Goal: Information Seeking & Learning: Learn about a topic

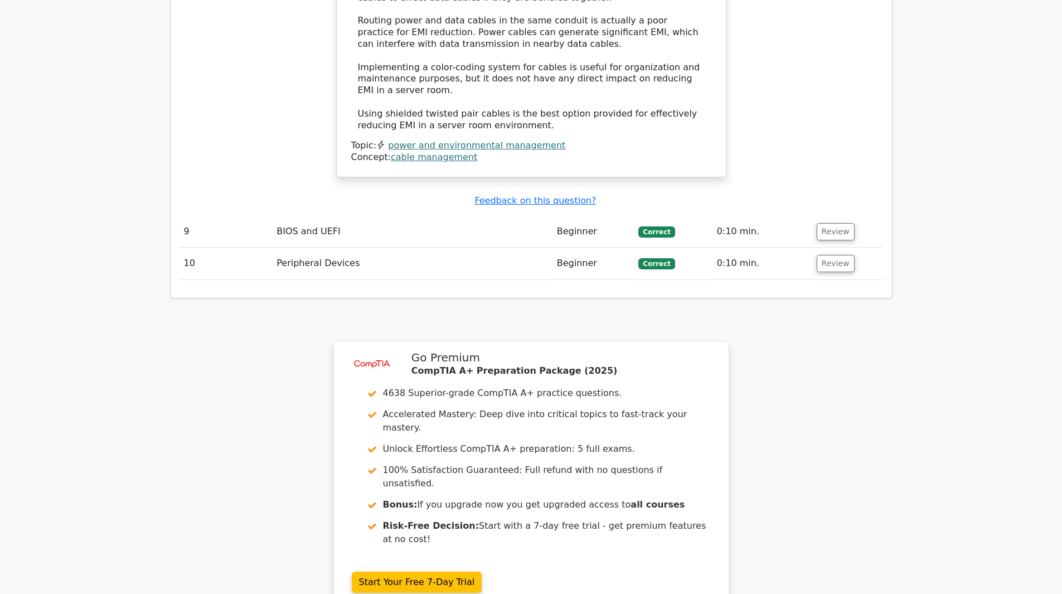
scroll to position [2565, 0]
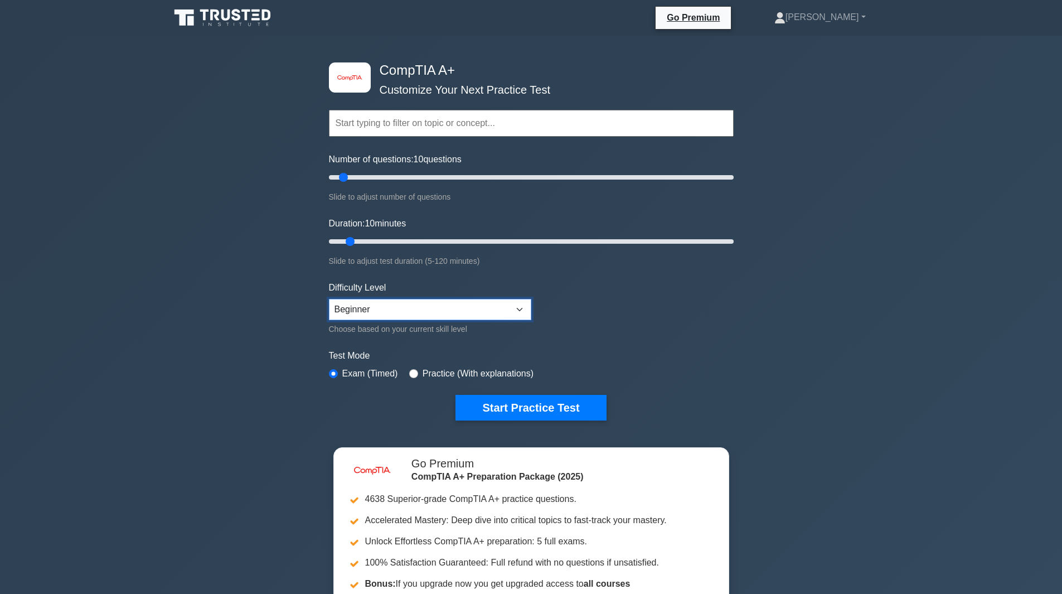
click at [448, 310] on select "Beginner Intermediate Expert" at bounding box center [430, 309] width 202 height 21
select select "intermediate"
click at [329, 299] on select "Beginner Intermediate Expert" at bounding box center [430, 309] width 202 height 21
click at [575, 424] on div "image/svg+xml CompTIA A+ Customize Your Next Practice Test Topics Hardware Oper…" at bounding box center [531, 241] width 418 height 411
click at [579, 414] on button "Start Practice Test" at bounding box center [531, 408] width 151 height 26
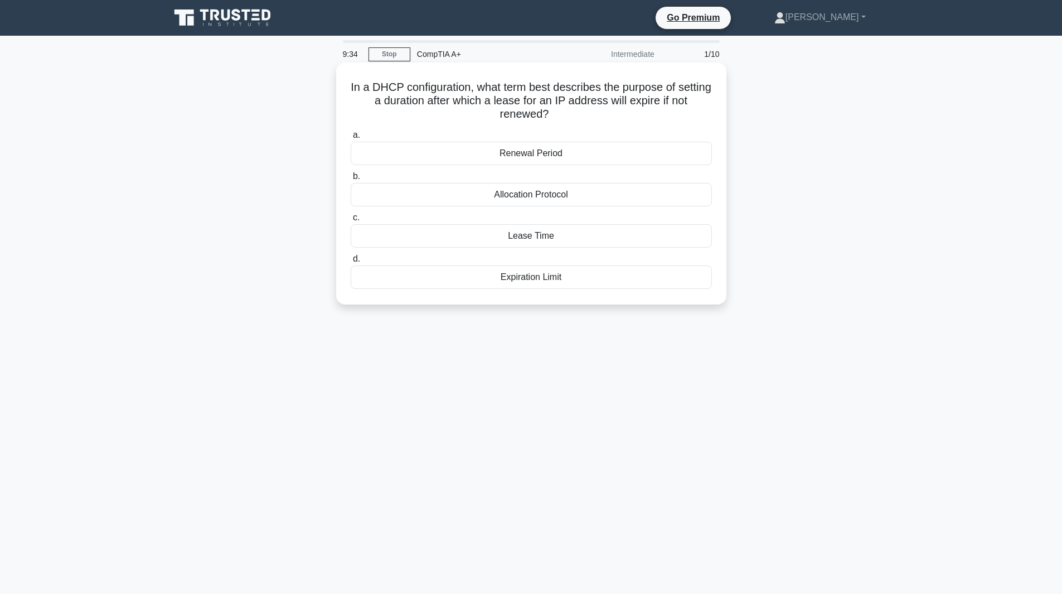
click at [482, 287] on div "Expiration Limit" at bounding box center [531, 276] width 361 height 23
click at [351, 263] on input "d. Expiration Limit" at bounding box center [351, 258] width 0 height 7
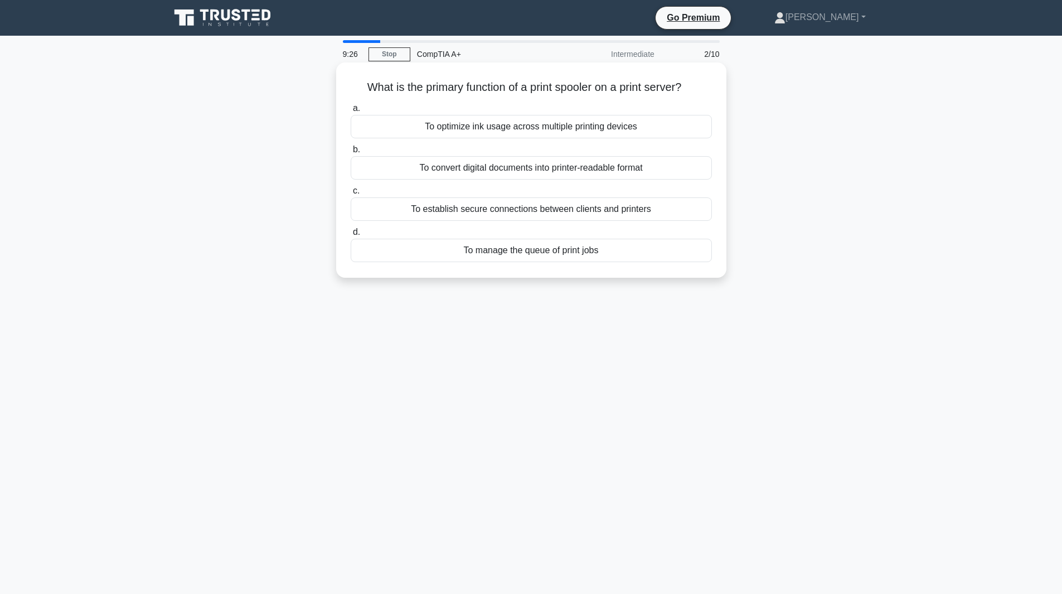
click at [487, 244] on div "To manage the queue of print jobs" at bounding box center [531, 250] width 361 height 23
click at [351, 236] on input "d. To manage the queue of print jobs" at bounding box center [351, 232] width 0 height 7
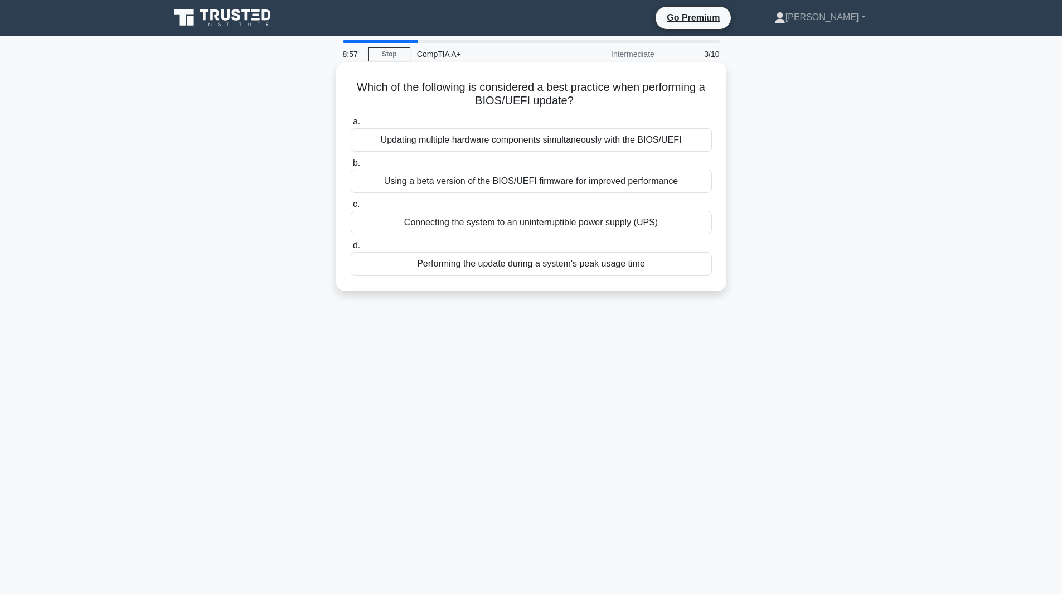
click at [512, 227] on div "Connecting the system to an uninterruptible power supply (UPS)" at bounding box center [531, 222] width 361 height 23
click at [351, 208] on input "c. Connecting the system to an uninterruptible power supply (UPS)" at bounding box center [351, 204] width 0 height 7
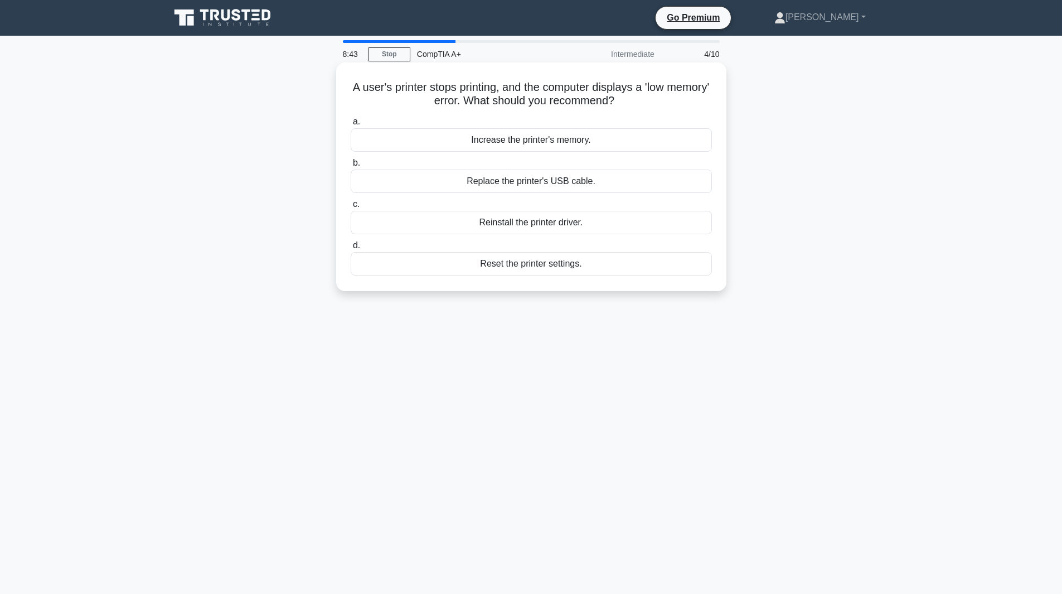
click at [424, 263] on div "Reset the printer settings." at bounding box center [531, 263] width 361 height 23
click at [351, 249] on input "d. Reset the printer settings." at bounding box center [351, 245] width 0 height 7
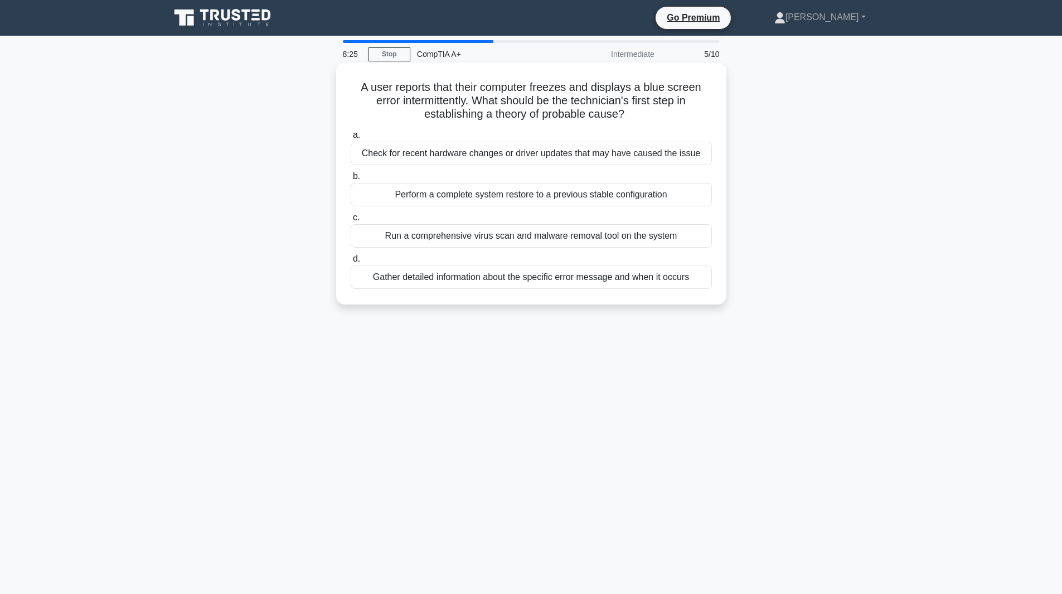
click at [502, 146] on div "Check for recent hardware changes or driver updates that may have caused the is…" at bounding box center [531, 153] width 361 height 23
click at [351, 139] on input "a. Check for recent hardware changes or driver updates that may have caused the…" at bounding box center [351, 135] width 0 height 7
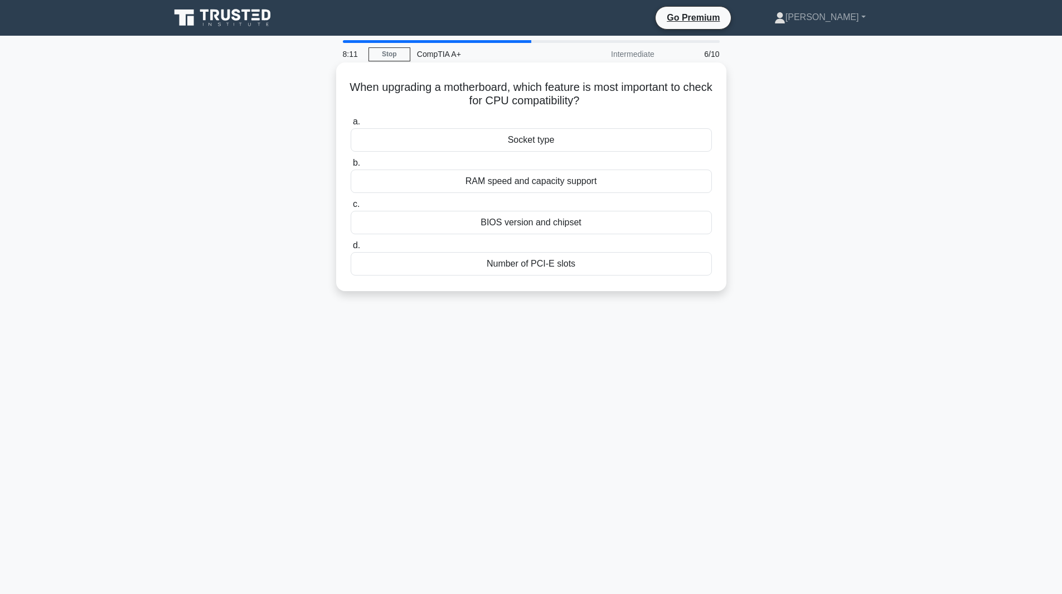
click at [476, 217] on div "BIOS version and chipset" at bounding box center [531, 222] width 361 height 23
click at [351, 208] on input "c. BIOS version and chipset" at bounding box center [351, 204] width 0 height 7
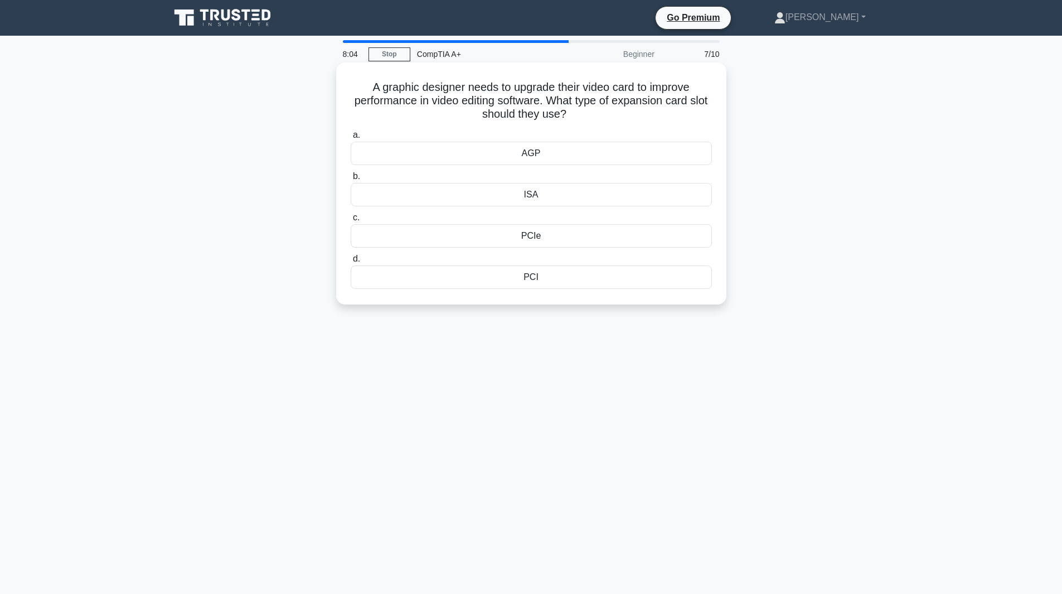
click at [470, 270] on div "PCI" at bounding box center [531, 276] width 361 height 23
click at [351, 263] on input "d. PCI" at bounding box center [351, 258] width 0 height 7
click at [506, 200] on div "+12V" at bounding box center [531, 194] width 361 height 23
click at [351, 180] on input "b. +12V" at bounding box center [351, 176] width 0 height 7
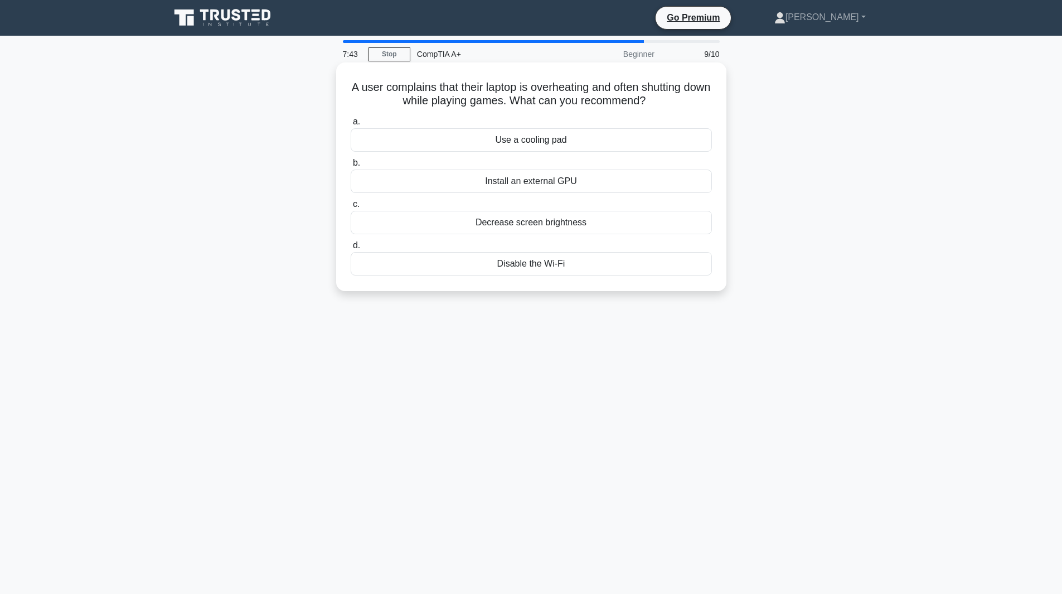
click at [500, 140] on div "Use a cooling pad" at bounding box center [531, 139] width 361 height 23
click at [351, 125] on input "a. Use a cooling pad" at bounding box center [351, 121] width 0 height 7
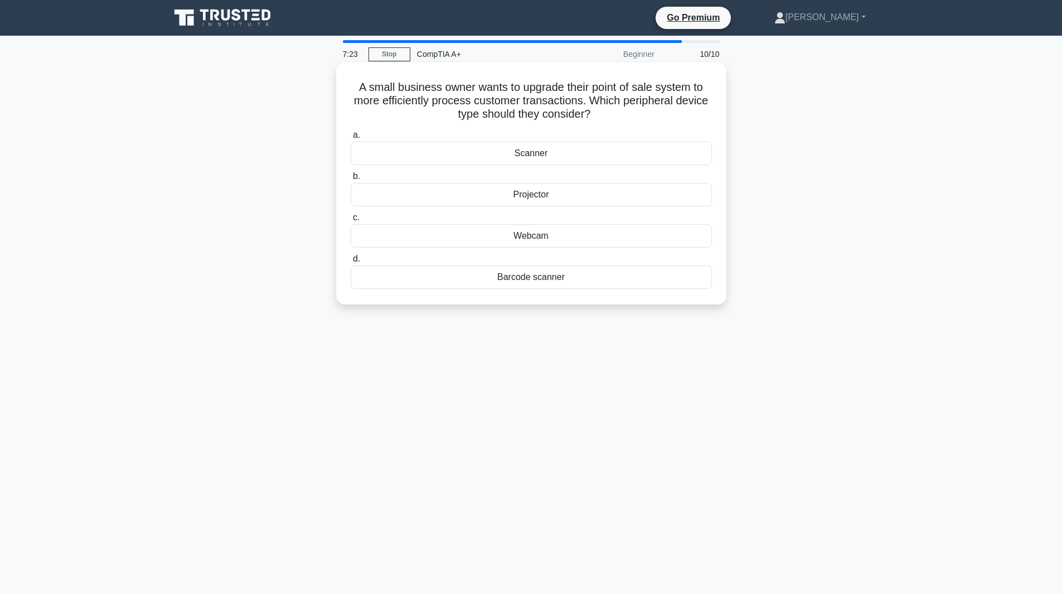
click at [588, 163] on div "Scanner" at bounding box center [531, 153] width 361 height 23
click at [351, 139] on input "a. Scanner" at bounding box center [351, 135] width 0 height 7
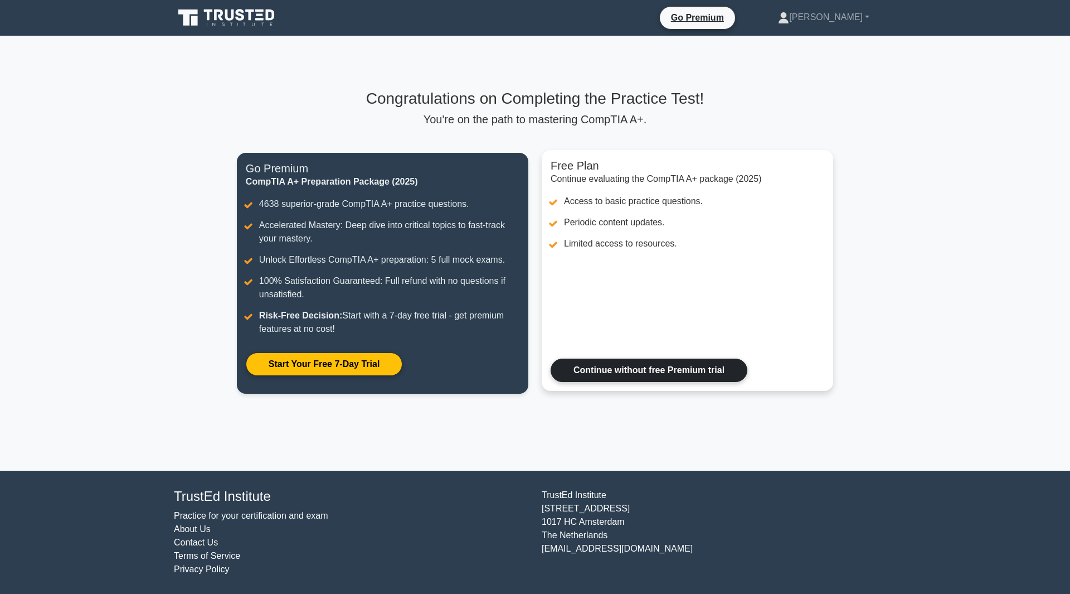
click at [735, 370] on link "Continue without free Premium trial" at bounding box center [649, 369] width 197 height 23
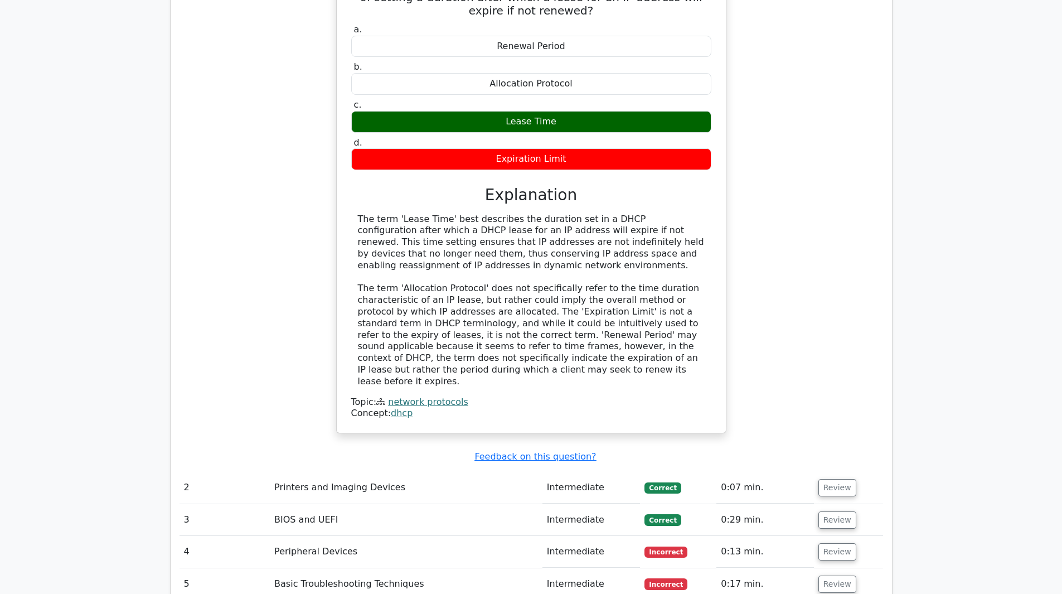
scroll to position [1115, 0]
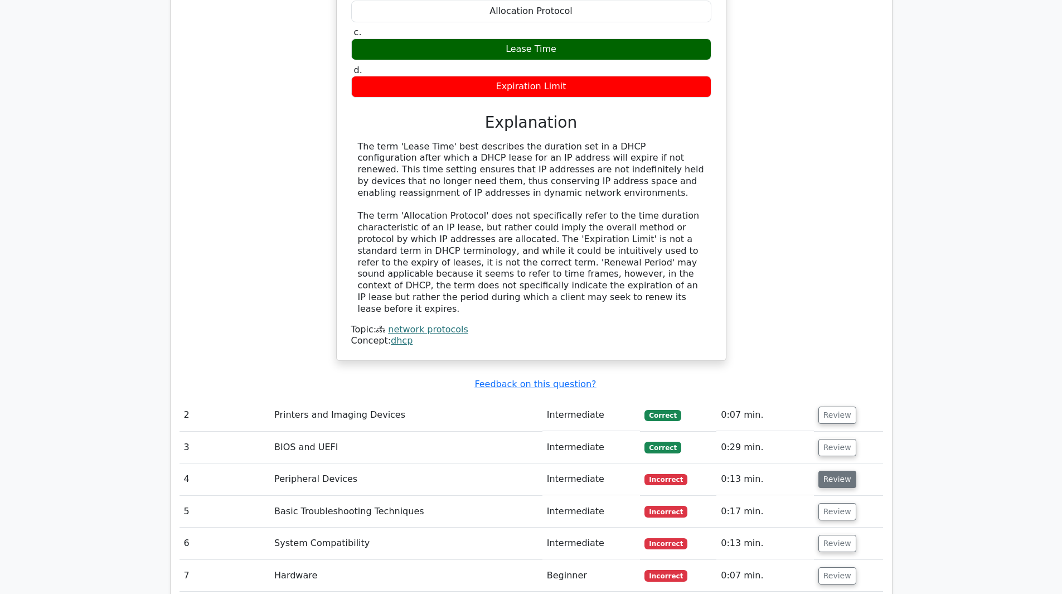
click at [839, 471] on button "Review" at bounding box center [837, 479] width 38 height 17
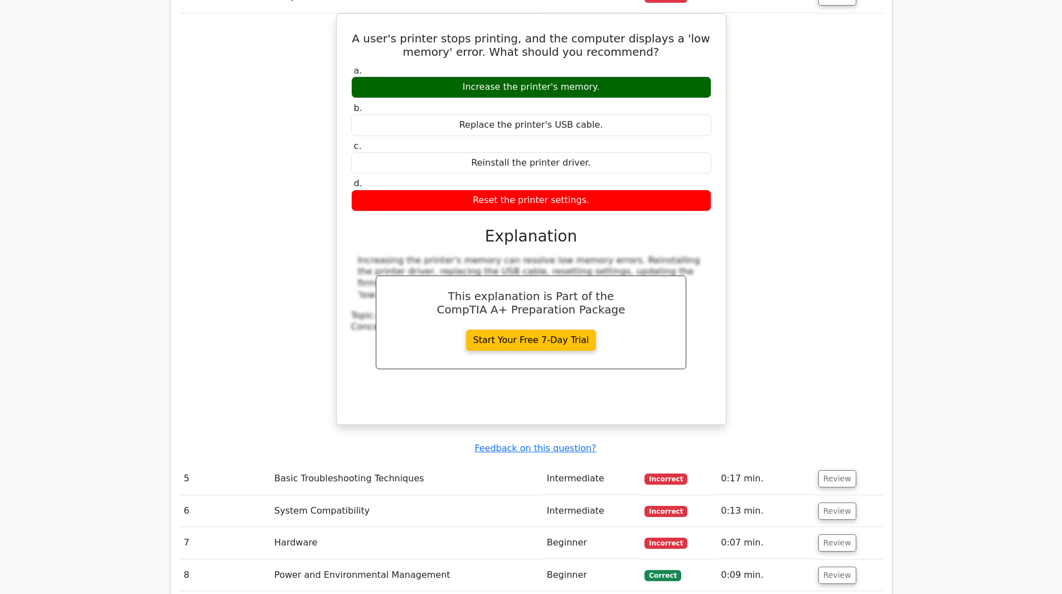
scroll to position [1617, 0]
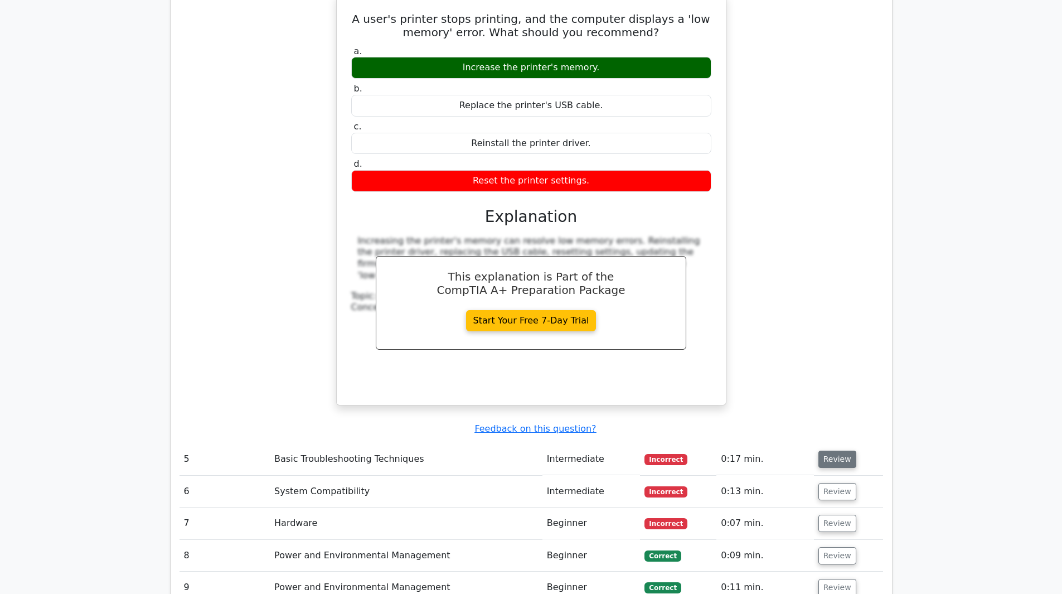
click at [838, 450] on button "Review" at bounding box center [837, 458] width 38 height 17
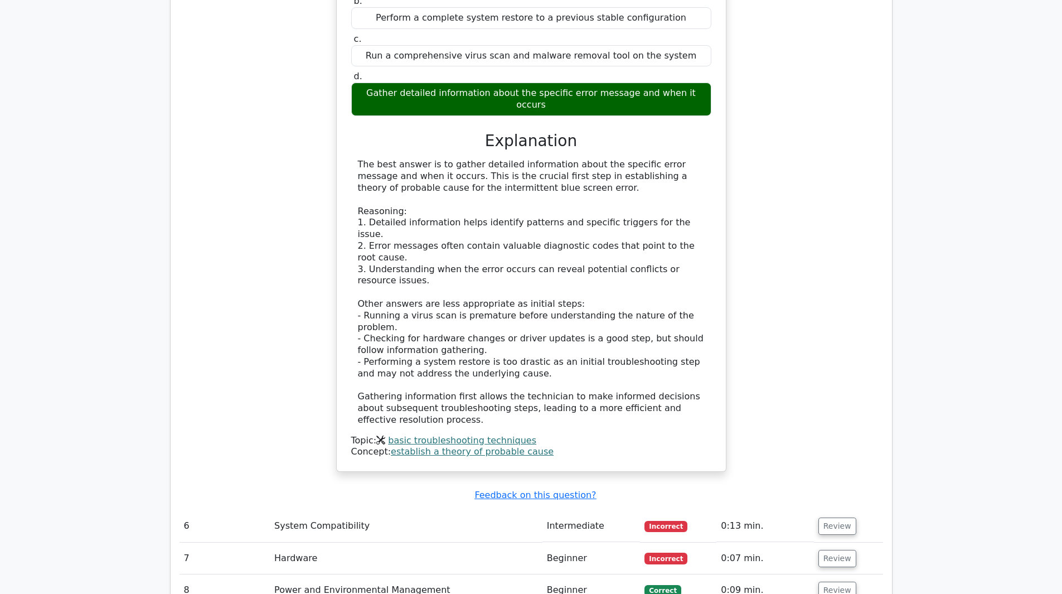
scroll to position [2230, 0]
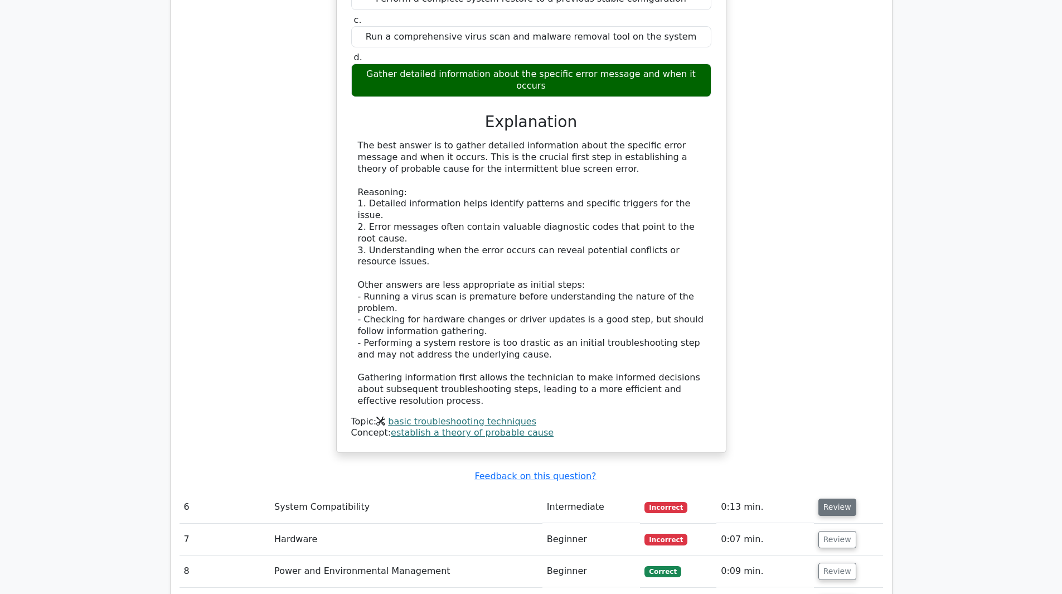
click at [830, 498] on button "Review" at bounding box center [837, 506] width 38 height 17
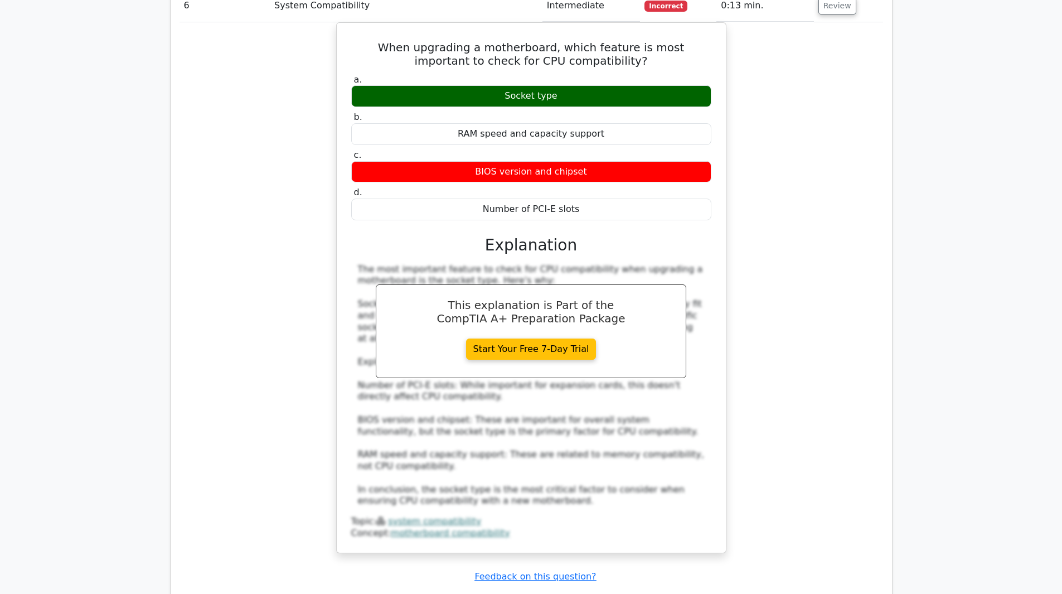
scroll to position [2732, 0]
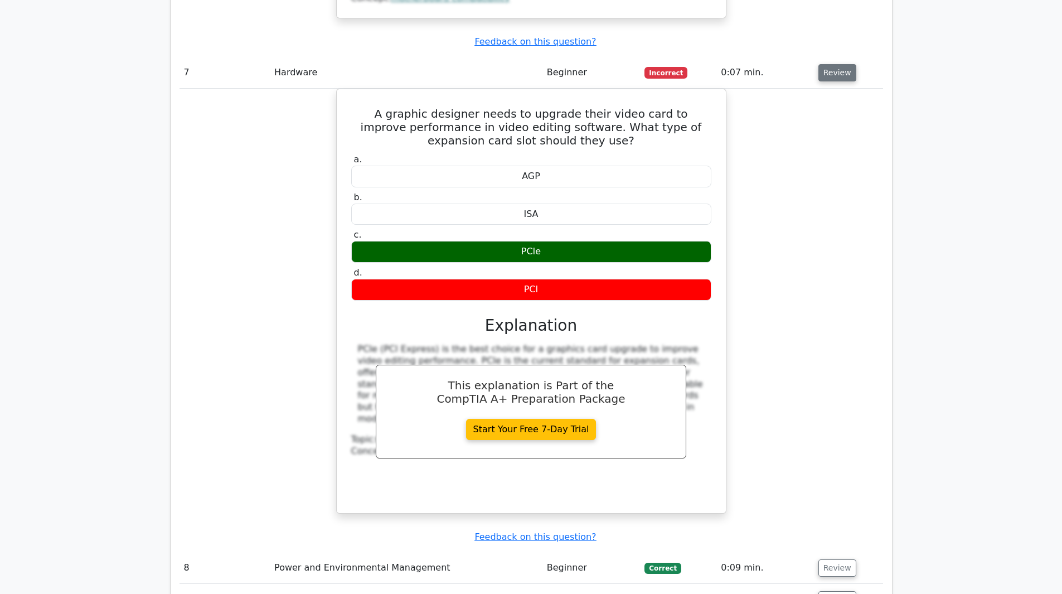
scroll to position [3289, 0]
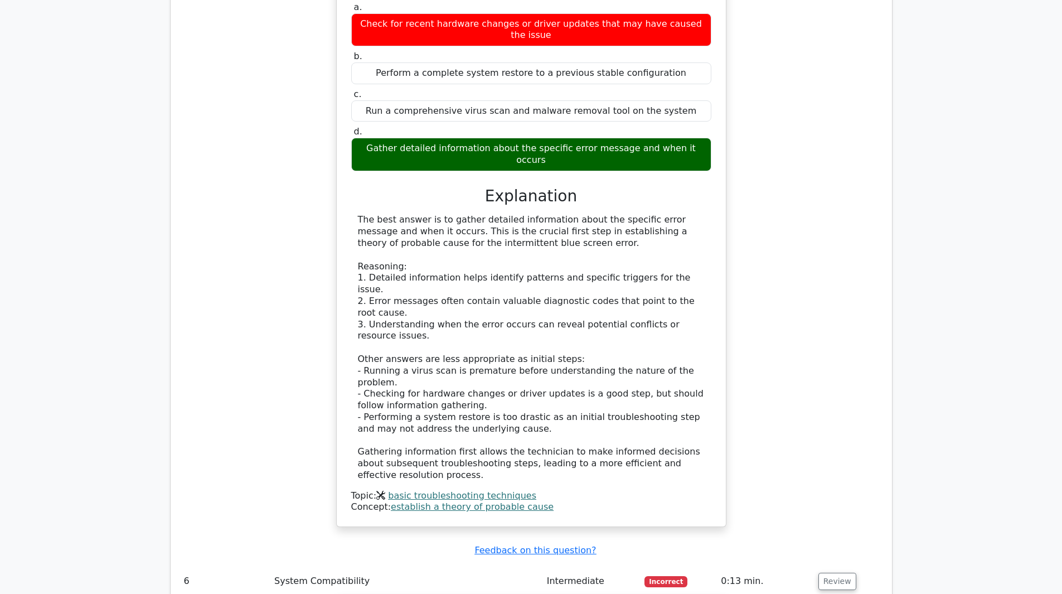
scroll to position [2174, 0]
